Goal: Task Accomplishment & Management: Manage account settings

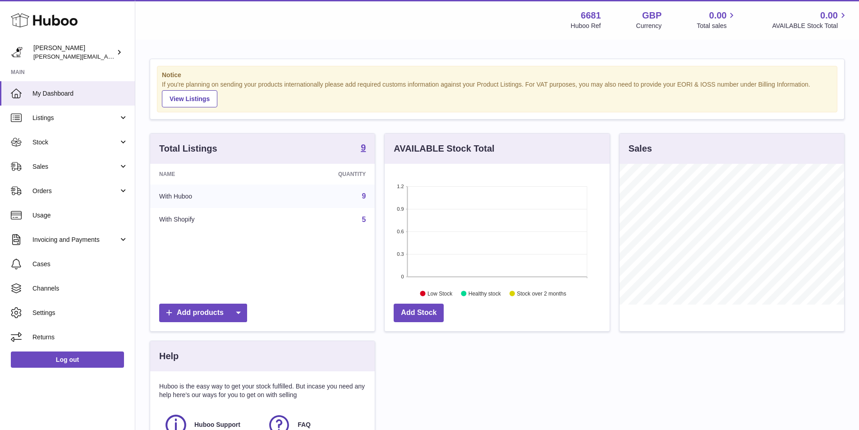
scroll to position [141, 225]
click at [42, 140] on span "Stock" at bounding box center [75, 142] width 86 height 9
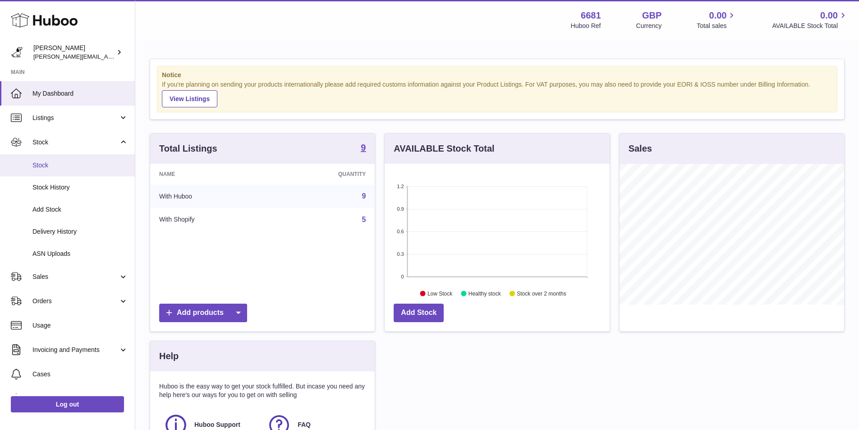
click at [42, 166] on span "Stock" at bounding box center [80, 165] width 96 height 9
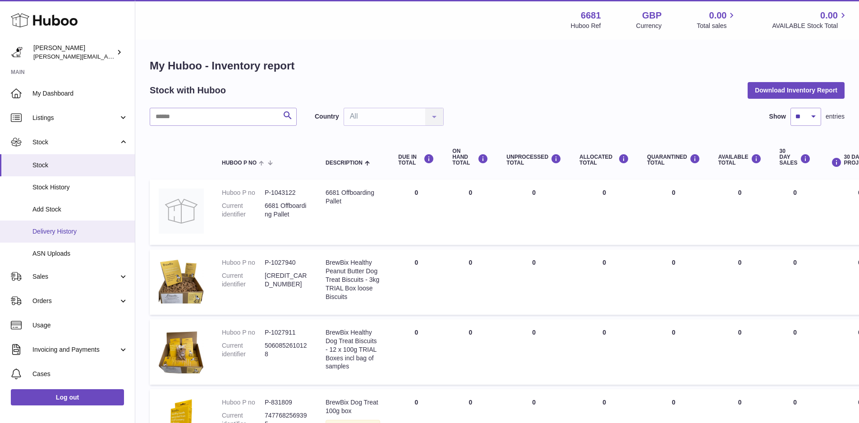
click at [67, 235] on span "Delivery History" at bounding box center [80, 231] width 96 height 9
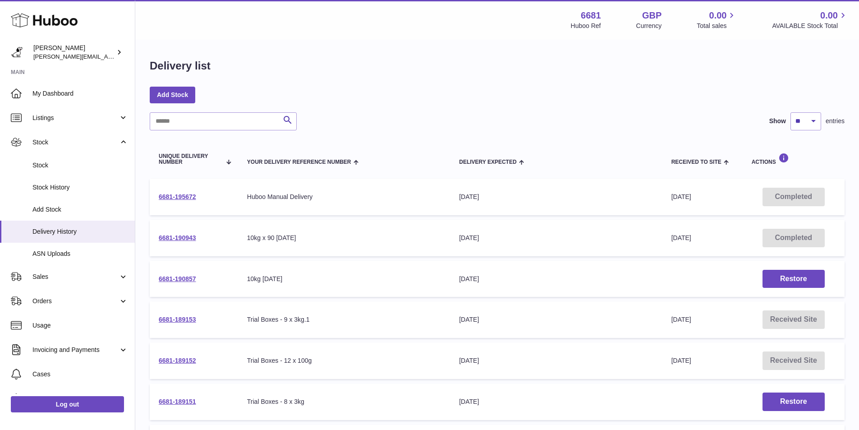
click at [187, 202] on td "6681-195672" at bounding box center [194, 197] width 88 height 37
click at [187, 198] on link "6681-195672" at bounding box center [177, 196] width 37 height 7
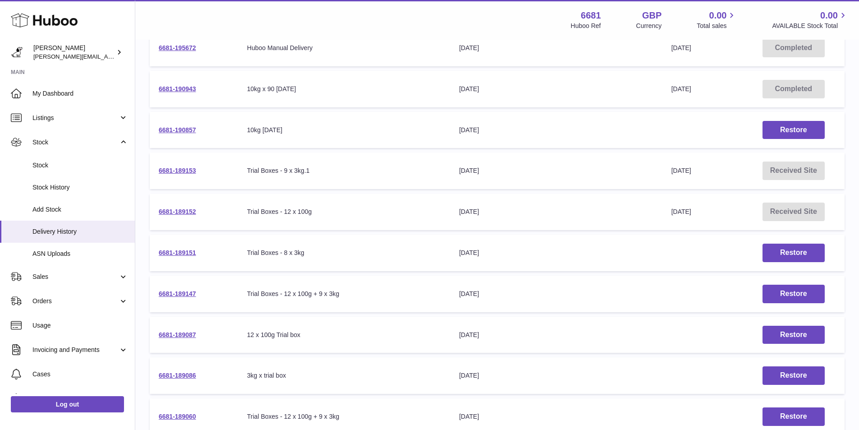
scroll to position [180, 0]
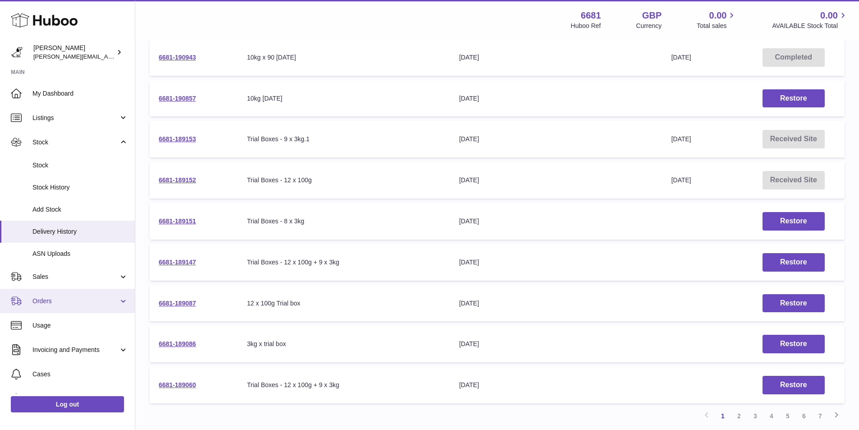
click at [47, 303] on span "Orders" at bounding box center [75, 301] width 86 height 9
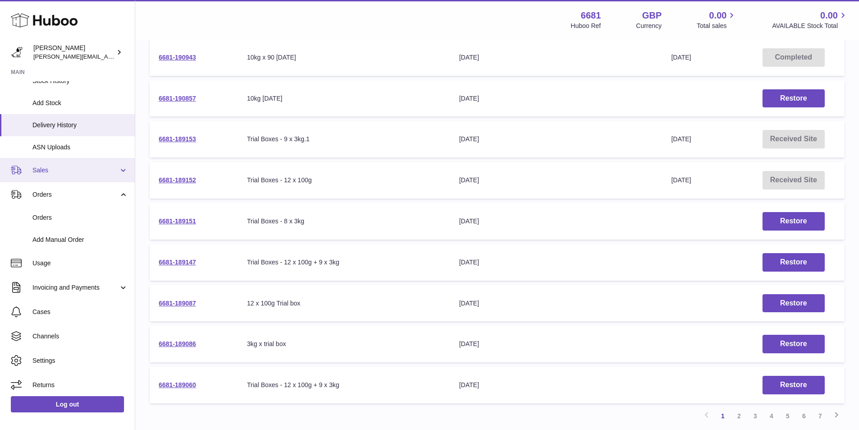
scroll to position [110, 0]
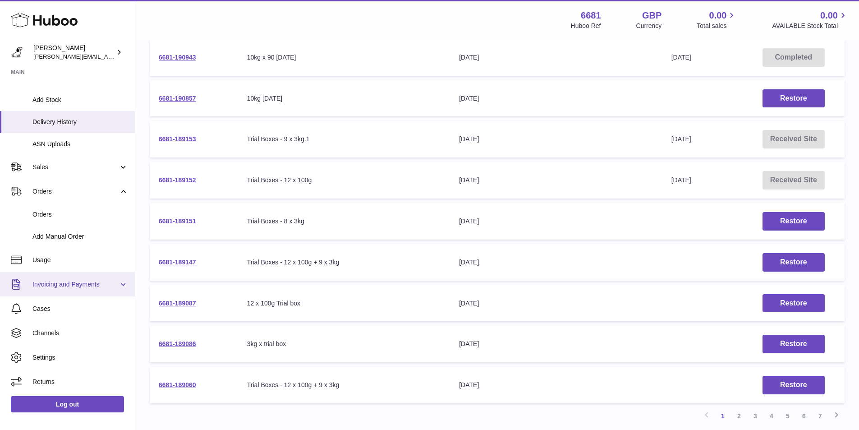
click at [80, 283] on span "Invoicing and Payments" at bounding box center [75, 284] width 86 height 9
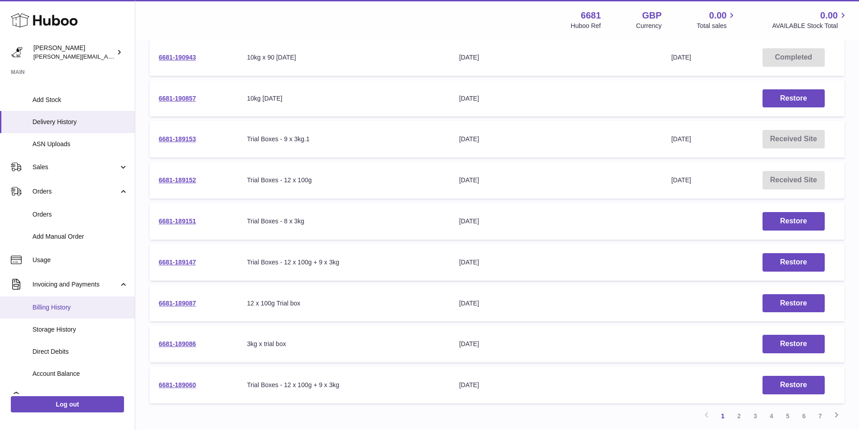
click at [64, 307] on span "Billing History" at bounding box center [80, 307] width 96 height 9
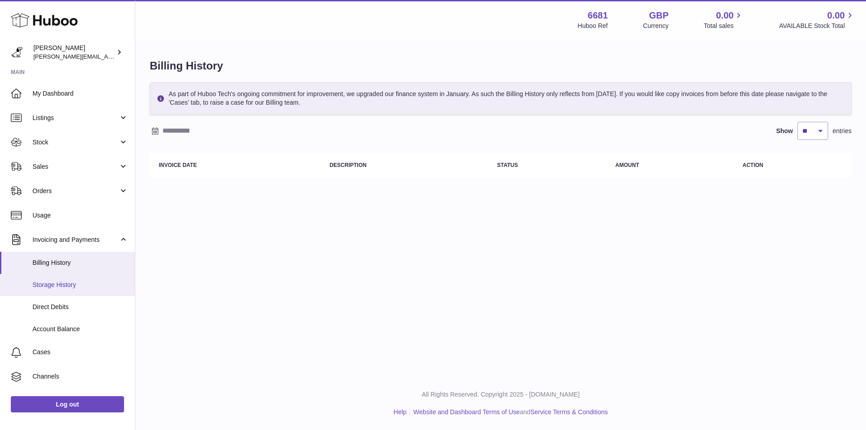
click at [71, 281] on span "Storage History" at bounding box center [80, 285] width 96 height 9
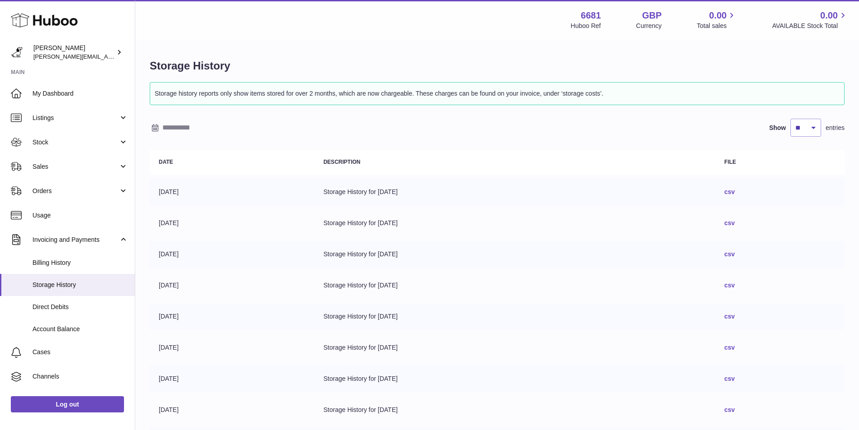
click at [735, 192] on link "csv" at bounding box center [730, 191] width 10 height 7
